Goal: Transaction & Acquisition: Purchase product/service

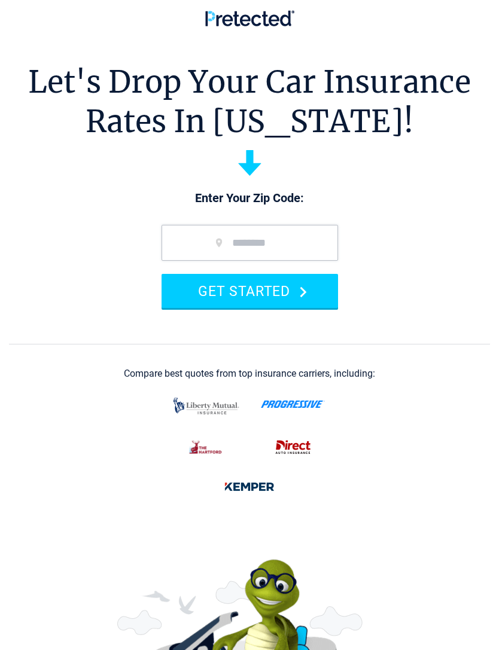
click at [288, 236] on input "zip code" at bounding box center [249, 243] width 176 height 36
type input "*****"
click at [297, 286] on button "GET STARTED" at bounding box center [249, 291] width 176 height 34
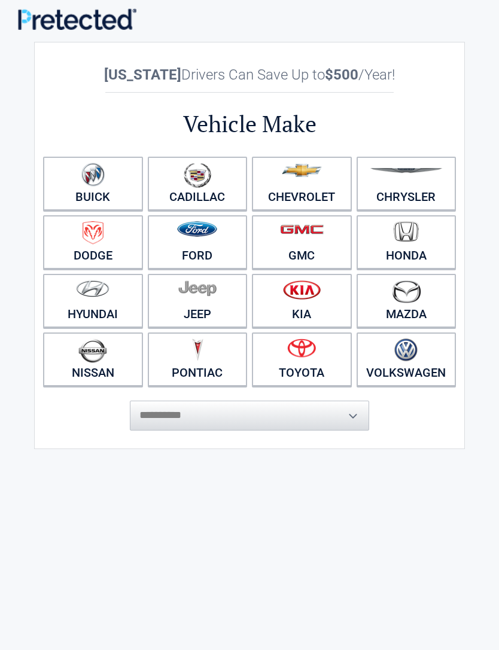
click at [108, 331] on li "Nissan" at bounding box center [93, 359] width 105 height 59
click at [106, 353] on img at bounding box center [92, 350] width 29 height 25
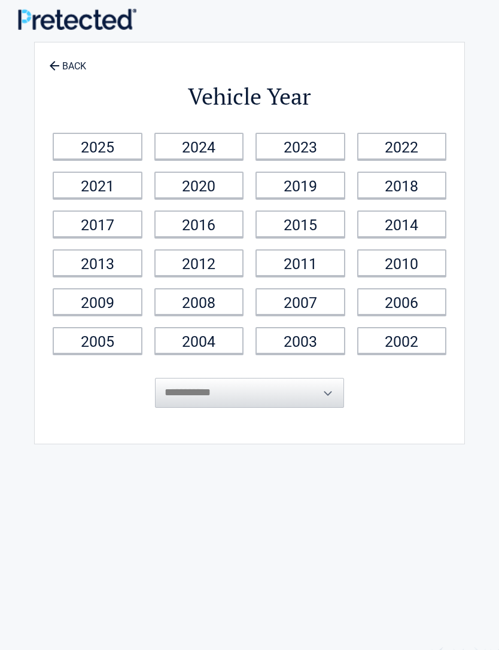
click at [325, 224] on link "2015" at bounding box center [300, 224] width 90 height 27
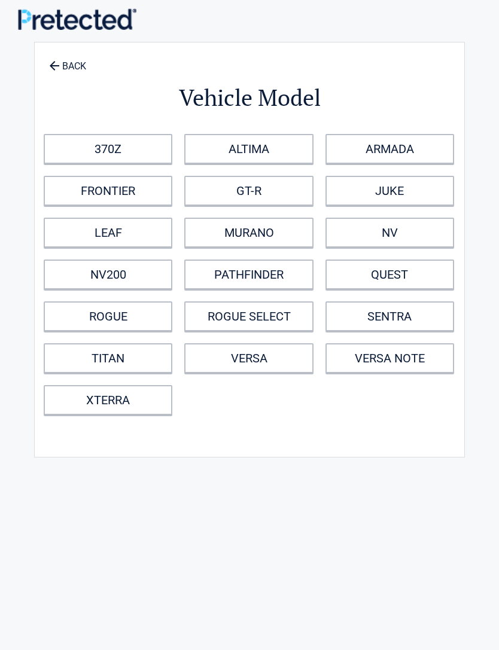
click at [153, 292] on div "370Z ALTIMA ARMADA FRONTIER GT-R JUKE LEAF MURANO NV NV200 PATHFINDER QUEST ROG…" at bounding box center [252, 274] width 429 height 293
click at [146, 320] on link "ROGUE" at bounding box center [108, 316] width 129 height 30
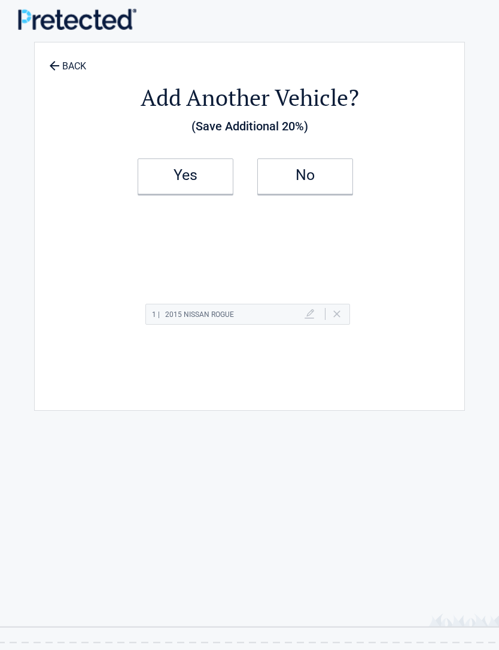
click at [334, 177] on h2 "No" at bounding box center [305, 175] width 71 height 8
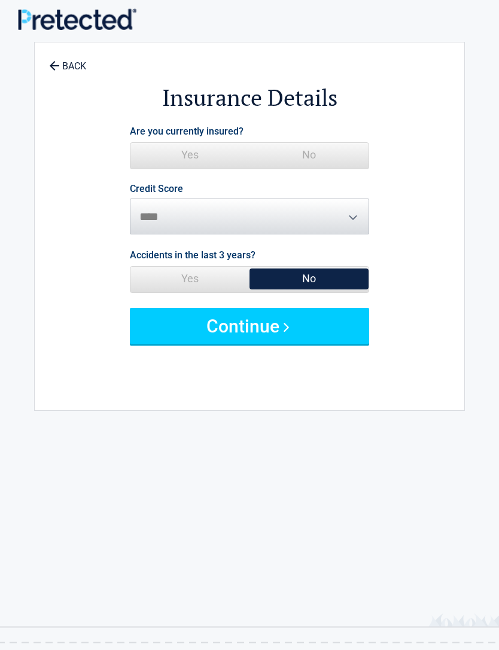
click at [339, 153] on span "No" at bounding box center [308, 155] width 119 height 24
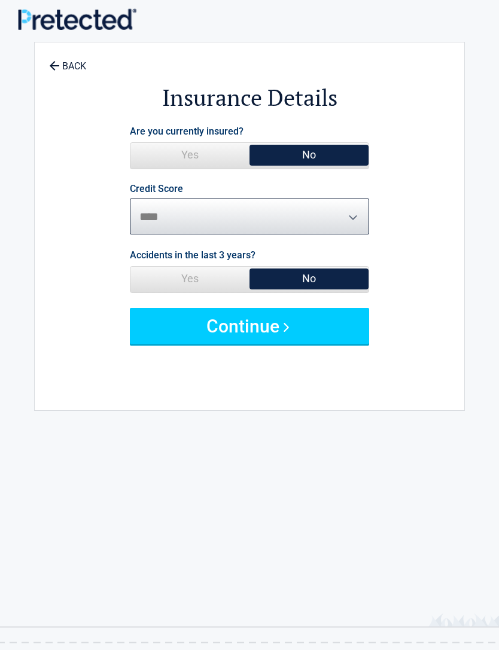
click at [339, 209] on select "********* **** ******* ****" at bounding box center [249, 217] width 239 height 36
click at [285, 315] on button "Continue" at bounding box center [249, 326] width 239 height 36
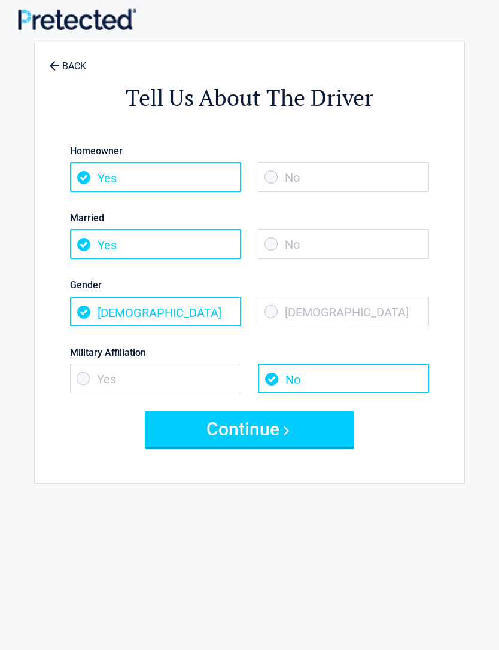
click at [389, 169] on span "No" at bounding box center [343, 177] width 171 height 30
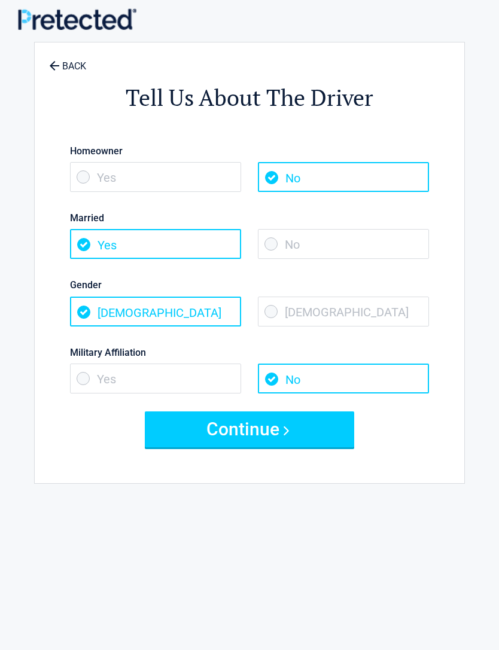
click at [354, 229] on span "No" at bounding box center [343, 244] width 171 height 30
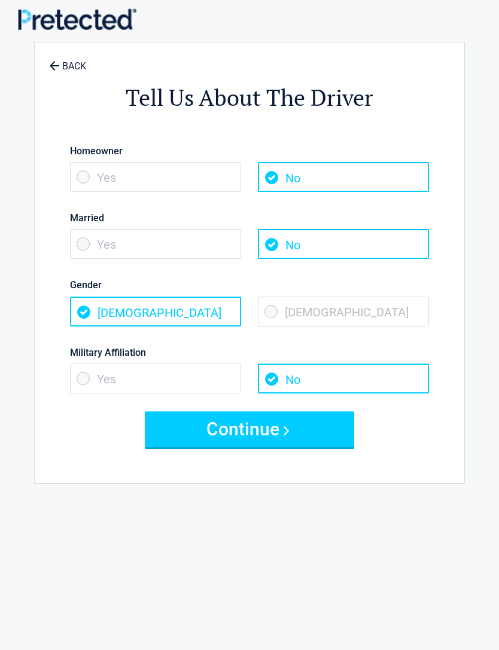
click at [301, 247] on span "No" at bounding box center [343, 244] width 171 height 30
click at [340, 310] on span "Female" at bounding box center [343, 312] width 171 height 30
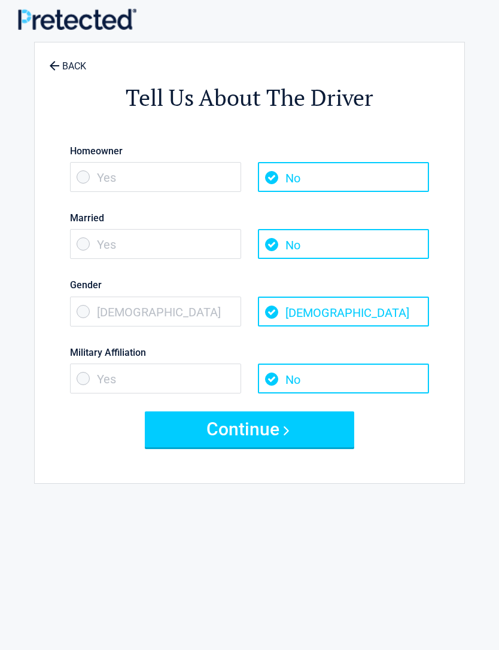
click at [252, 429] on button "Continue" at bounding box center [249, 429] width 209 height 36
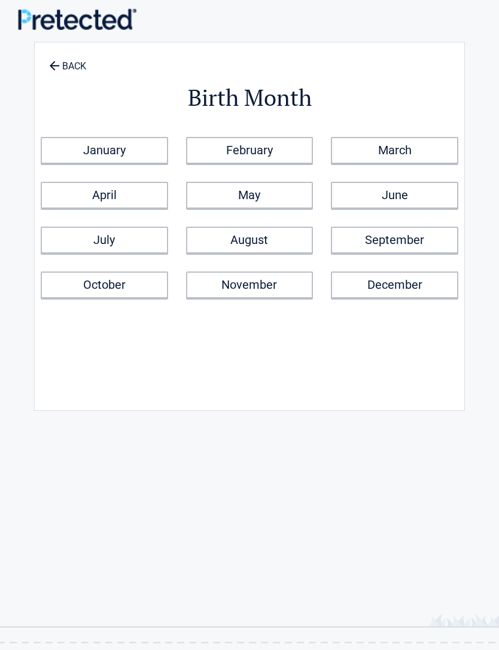
scroll to position [1, 0]
click at [137, 194] on link "April" at bounding box center [104, 194] width 127 height 27
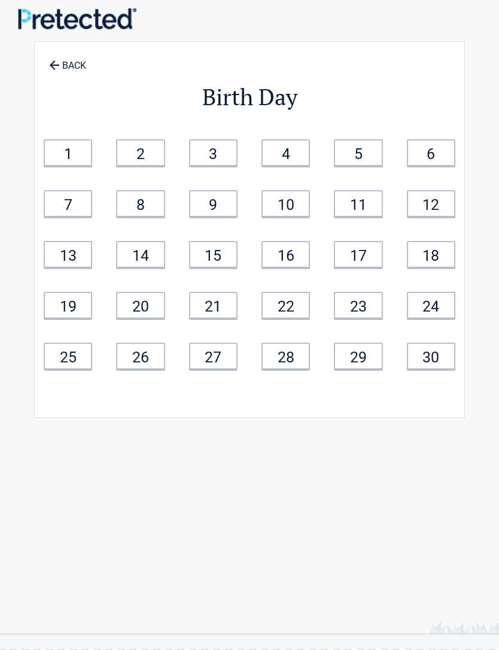
click at [78, 299] on link "19" at bounding box center [68, 305] width 48 height 27
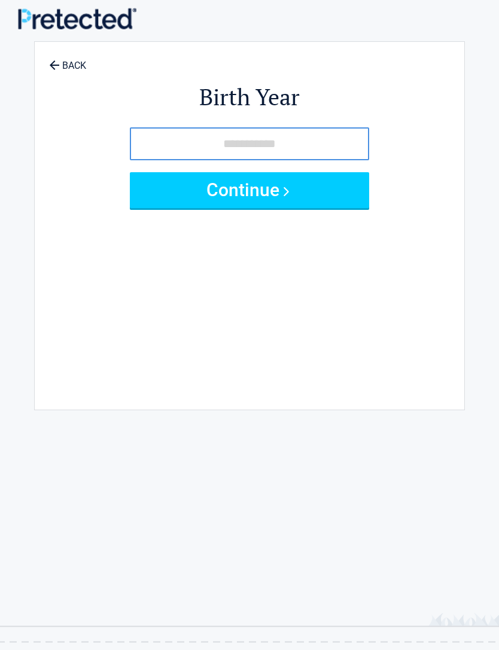
click at [306, 136] on input "tel" at bounding box center [249, 143] width 239 height 33
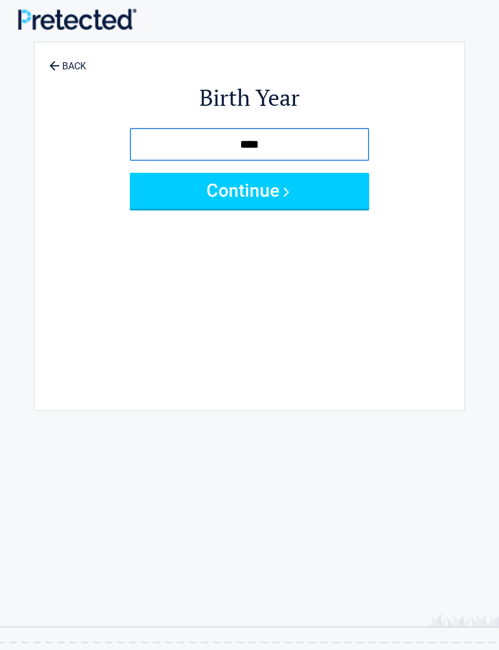
type input "****"
click at [322, 191] on button "Continue" at bounding box center [249, 191] width 239 height 36
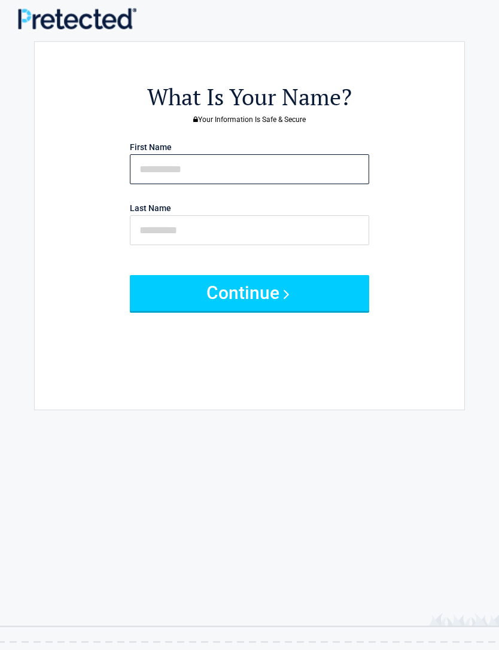
click at [343, 170] on input "text" at bounding box center [249, 169] width 239 height 30
type input "*****"
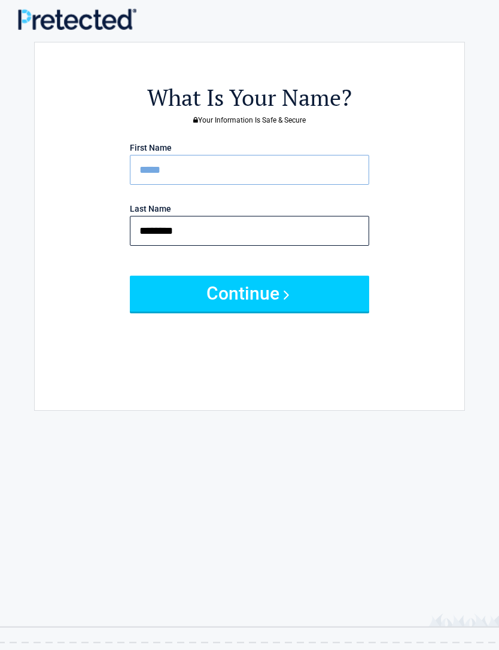
type input "*******"
click at [308, 282] on button "Continue" at bounding box center [249, 294] width 239 height 36
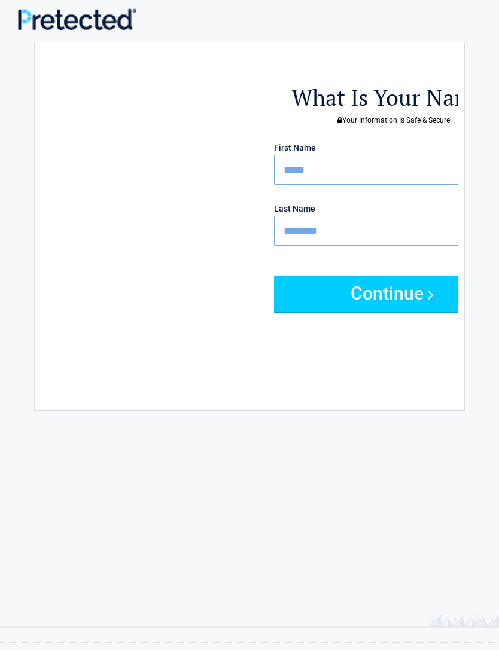
scroll to position [1, 0]
